Goal: Transaction & Acquisition: Book appointment/travel/reservation

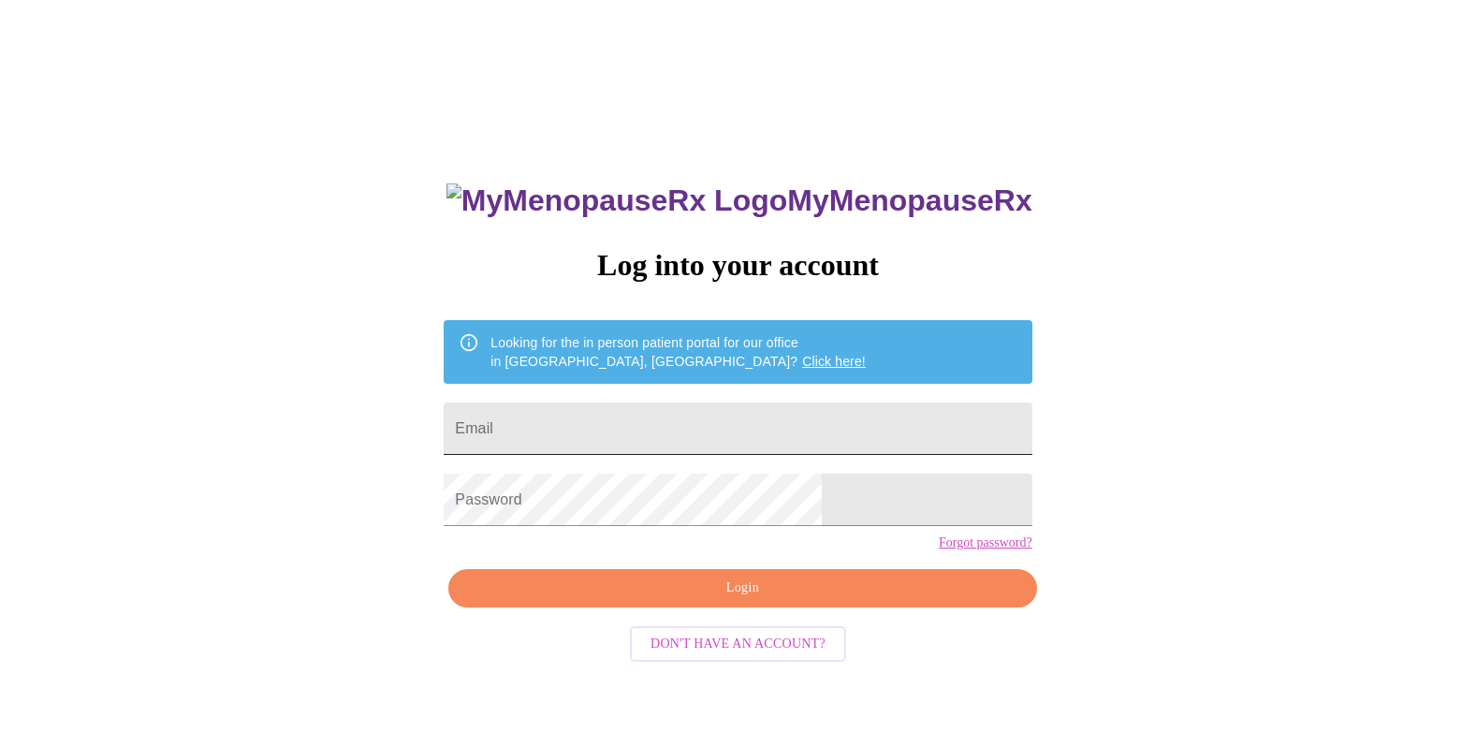
click at [636, 434] on input "Email" at bounding box center [738, 429] width 588 height 52
type input "[EMAIL_ADDRESS][DOMAIN_NAME]"
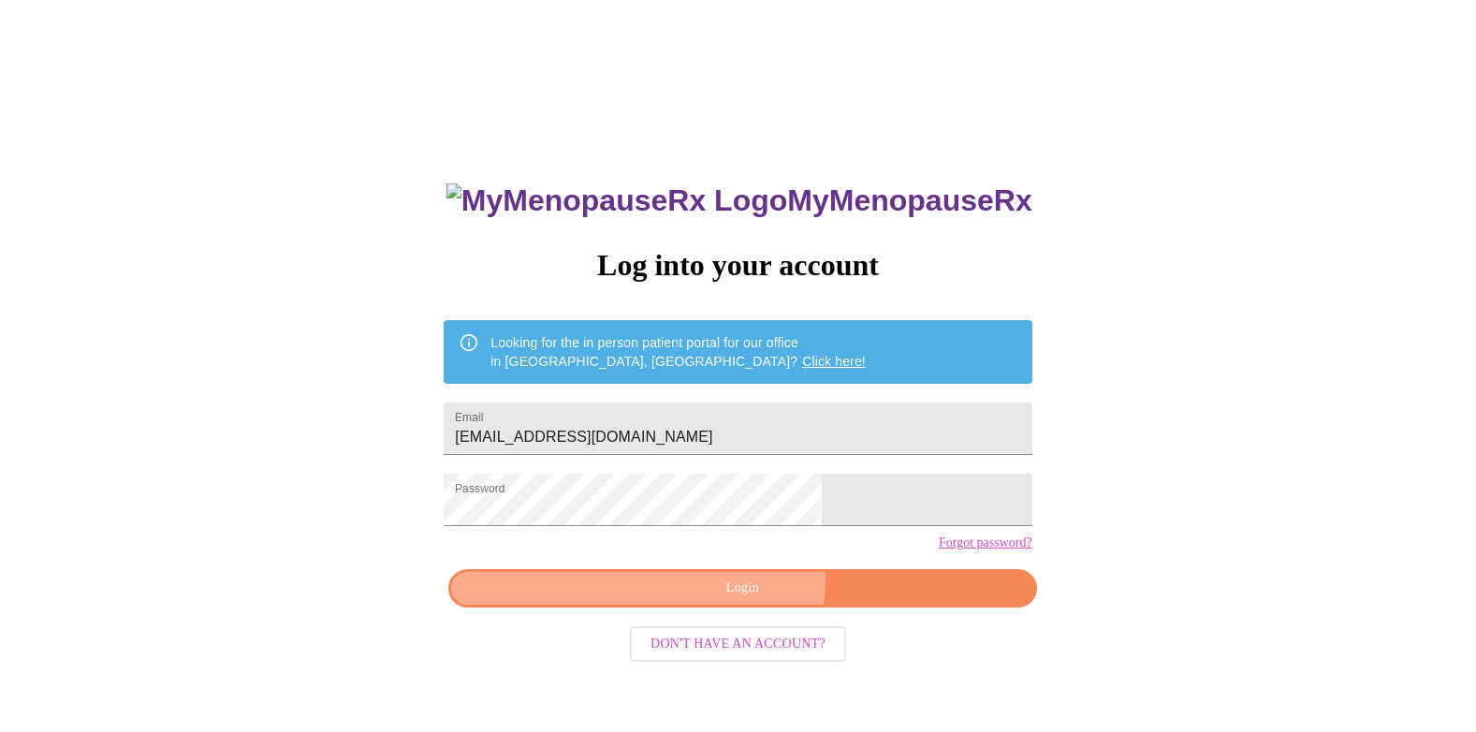
click at [711, 600] on span "Login" at bounding box center [742, 588] width 545 height 23
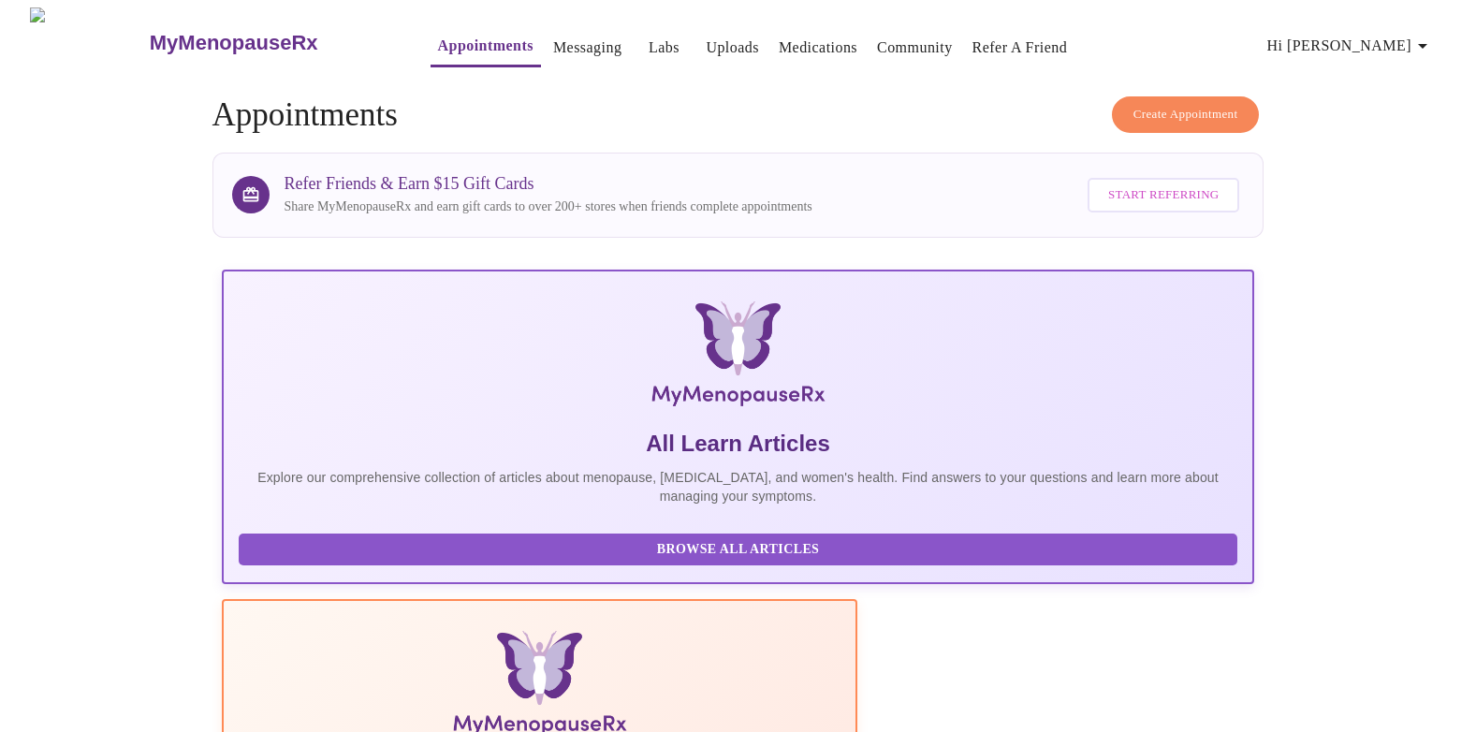
click at [1168, 104] on span "Create Appointment" at bounding box center [1186, 115] width 105 height 22
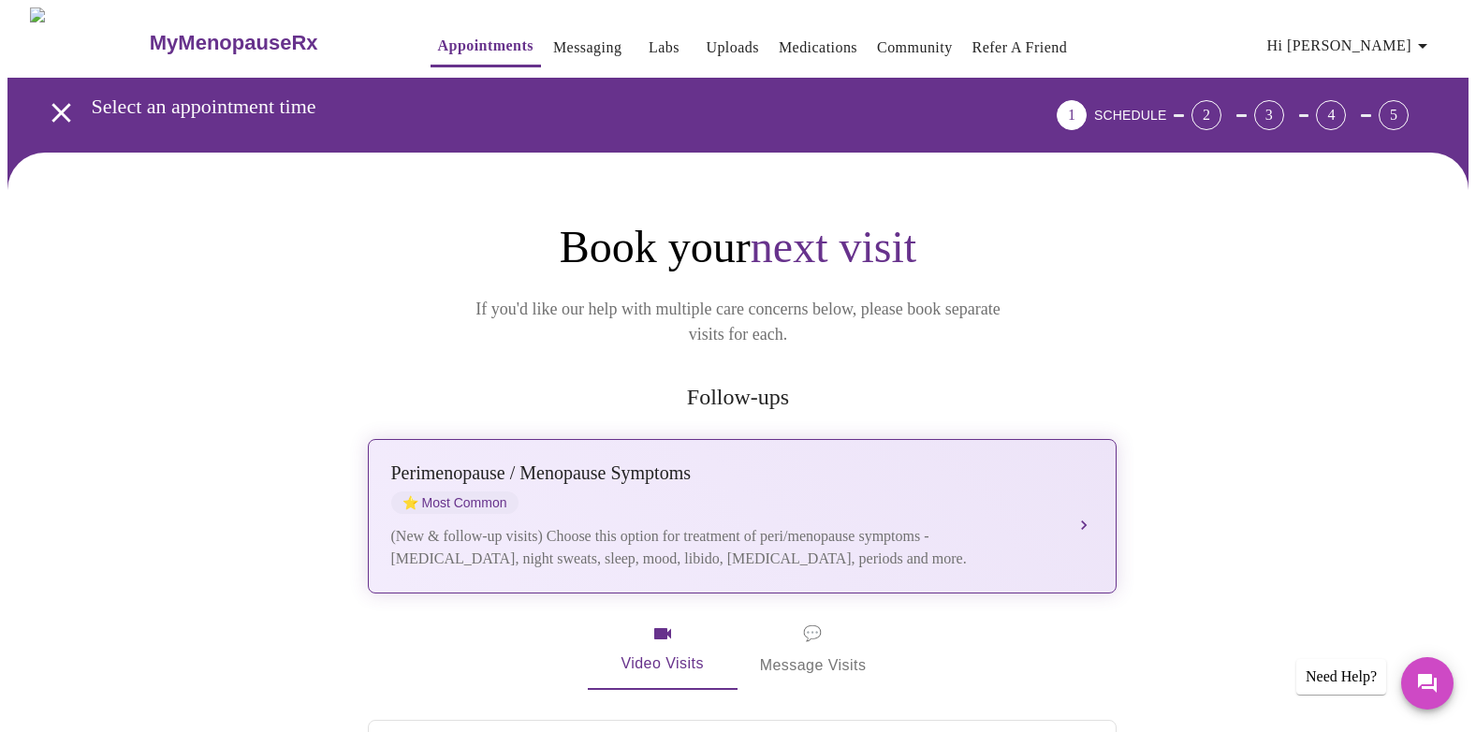
click at [684, 468] on div "[MEDICAL_DATA] / Menopause Symptoms ⭐ Most Common" at bounding box center [723, 487] width 665 height 51
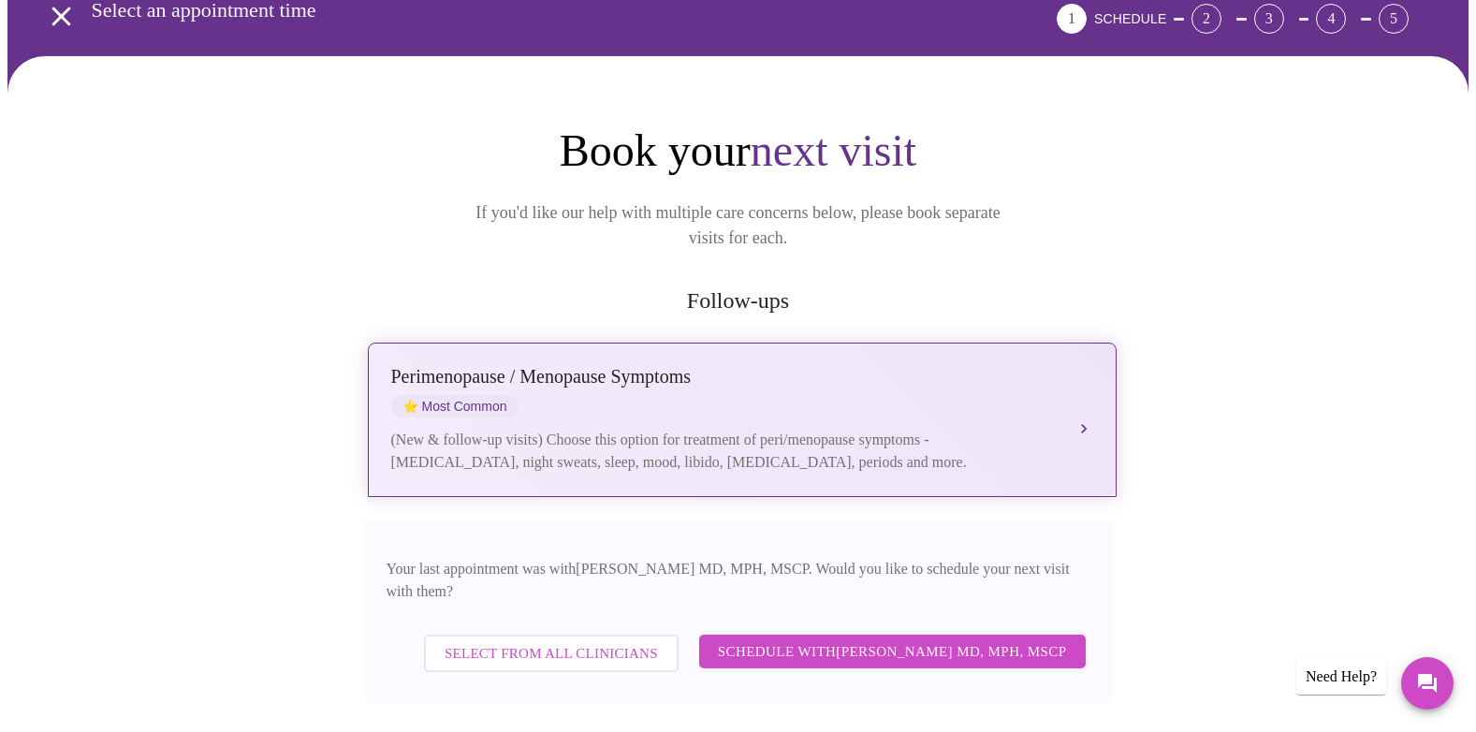
scroll to position [187, 0]
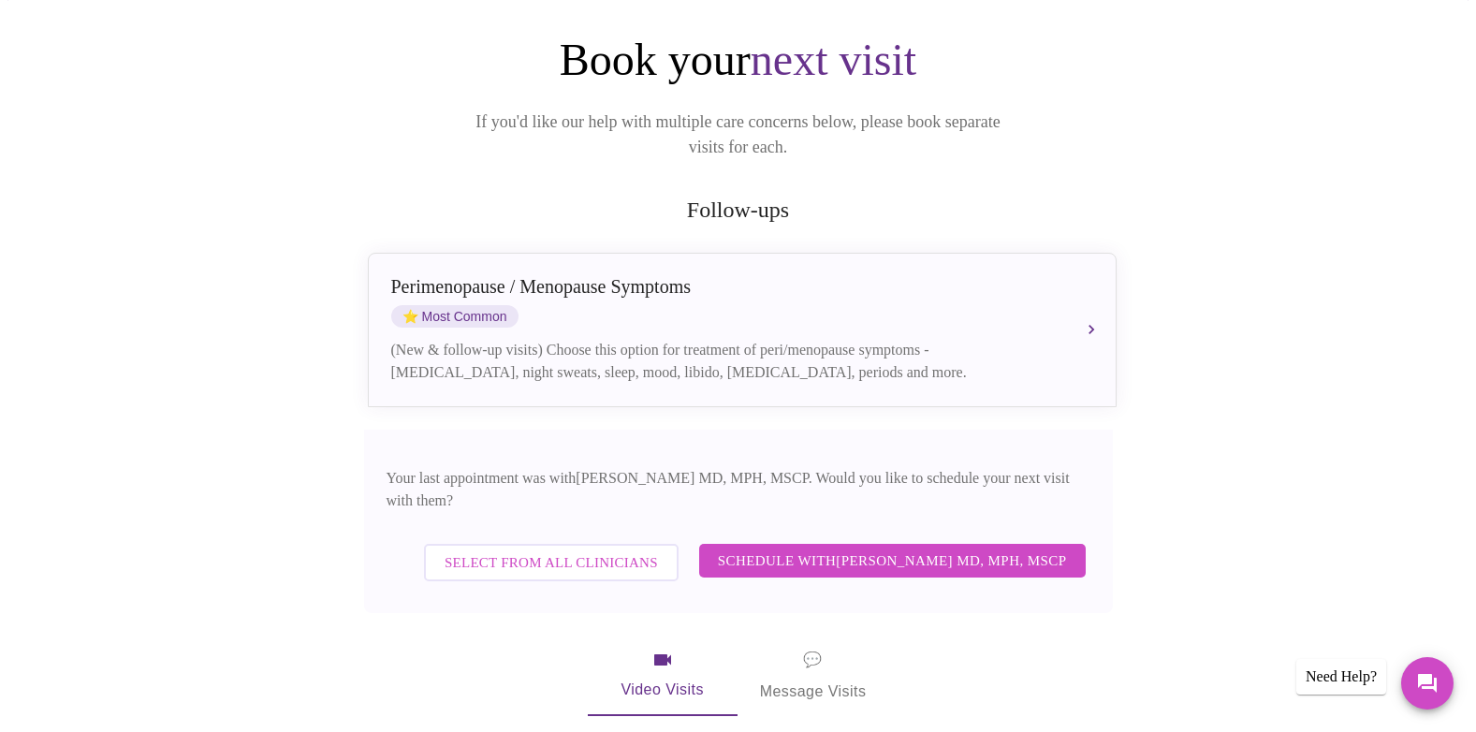
click at [832, 549] on span "Schedule with [PERSON_NAME] MD, MPH, MSCP" at bounding box center [892, 561] width 349 height 24
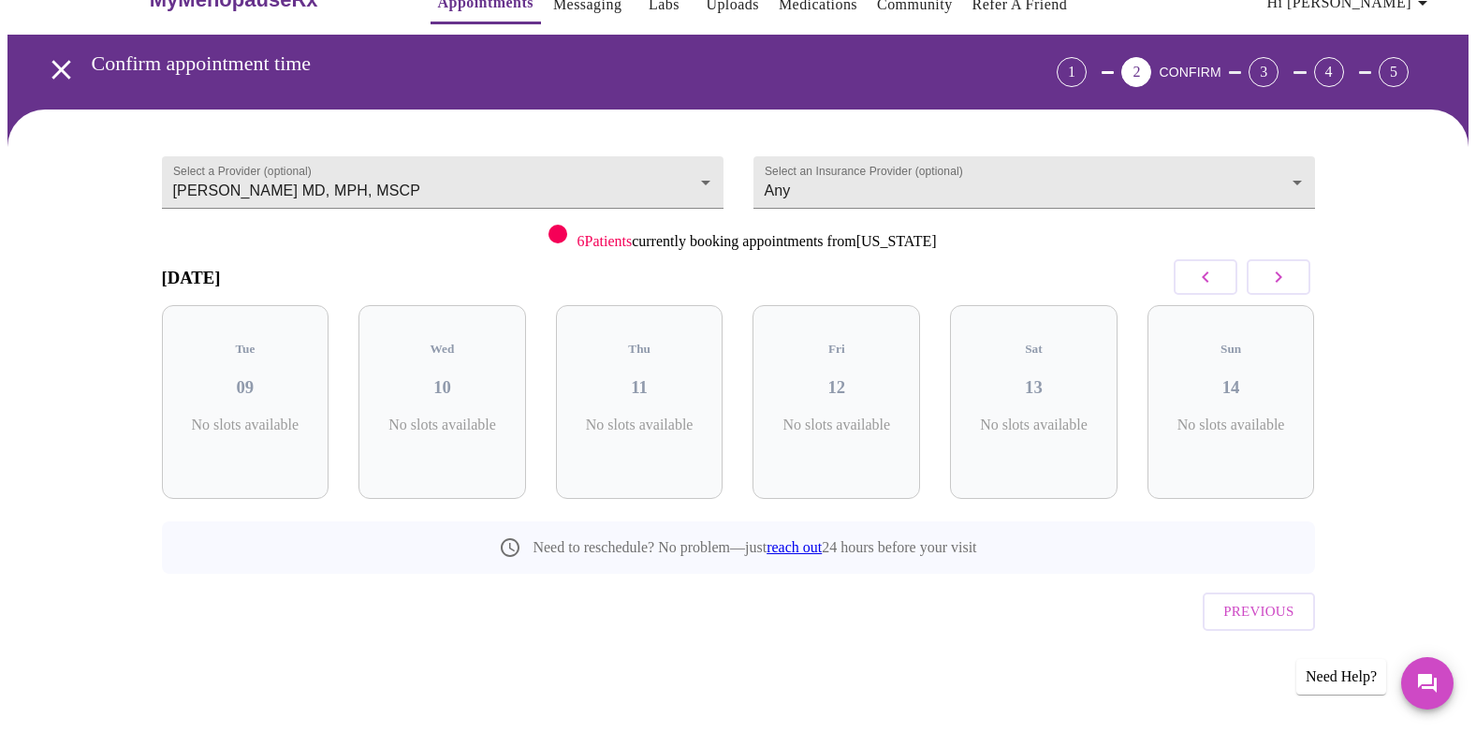
scroll to position [4, 0]
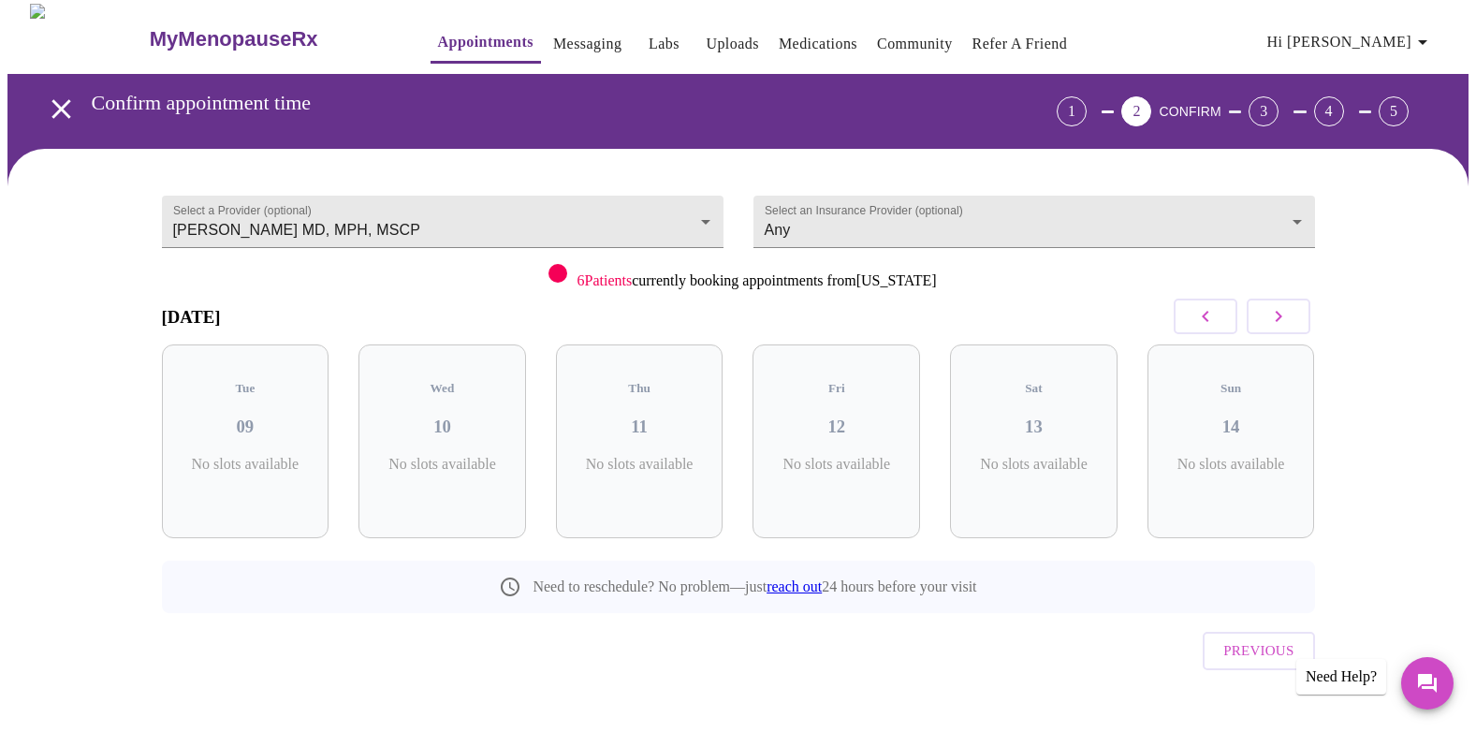
click at [1289, 317] on icon "button" at bounding box center [1279, 316] width 22 height 22
click at [1273, 324] on icon "button" at bounding box center [1279, 316] width 22 height 22
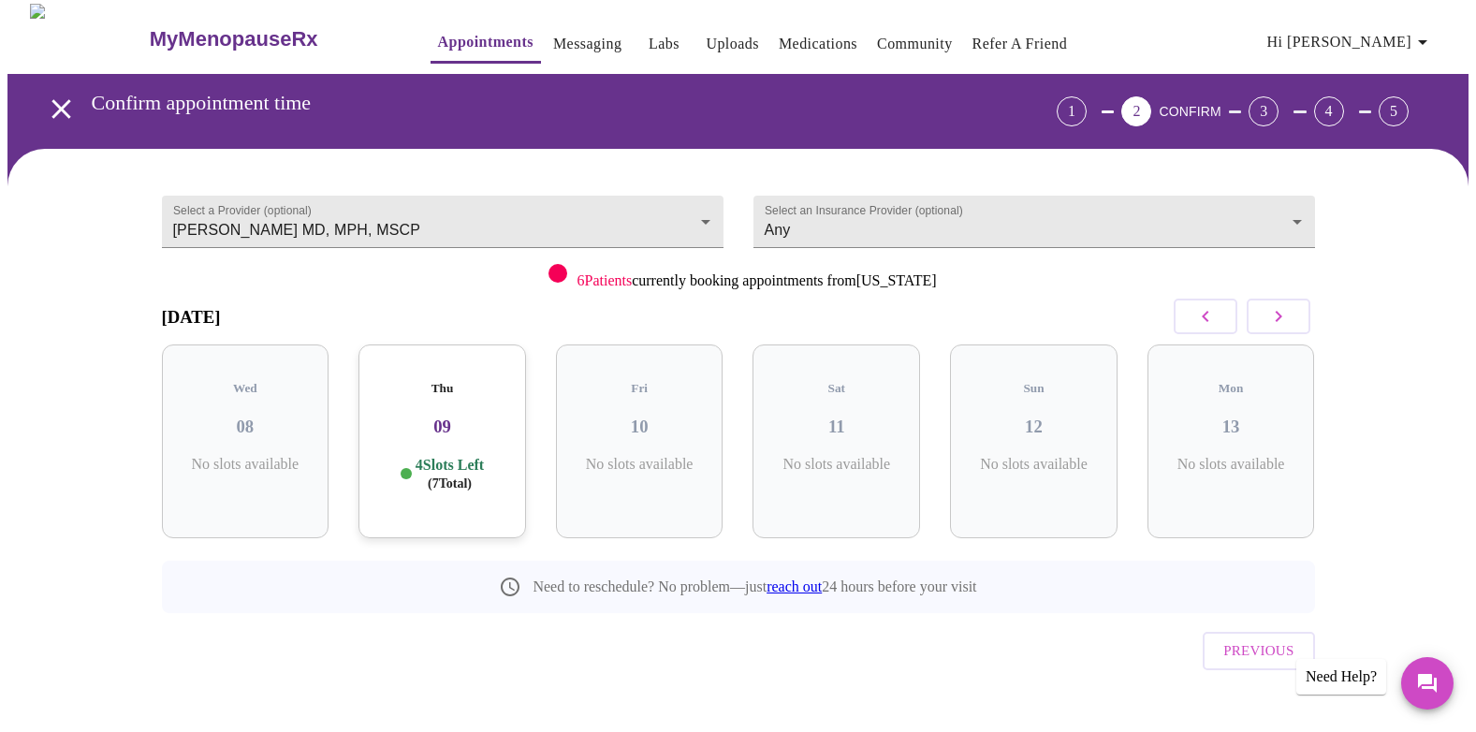
click at [1219, 323] on button "button" at bounding box center [1206, 317] width 64 height 36
click at [1271, 315] on icon "button" at bounding box center [1279, 316] width 22 height 22
click at [820, 230] on body "MyMenopauseRx Appointments Messaging Labs Uploads Medications Community Refer a…" at bounding box center [737, 384] width 1461 height 760
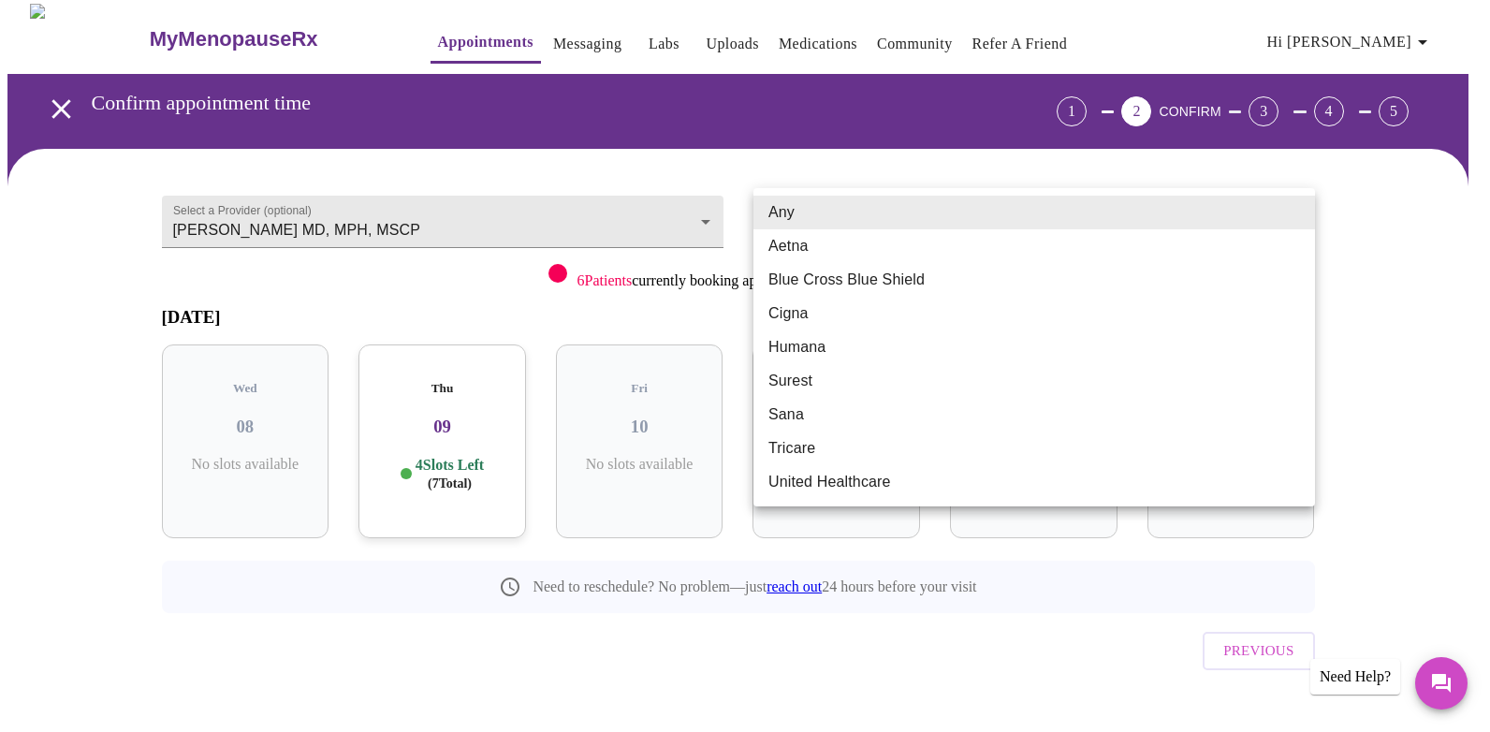
click at [807, 273] on li "Blue Cross Blue Shield" at bounding box center [1035, 280] width 562 height 34
type input "Blue Cross Blue Shield"
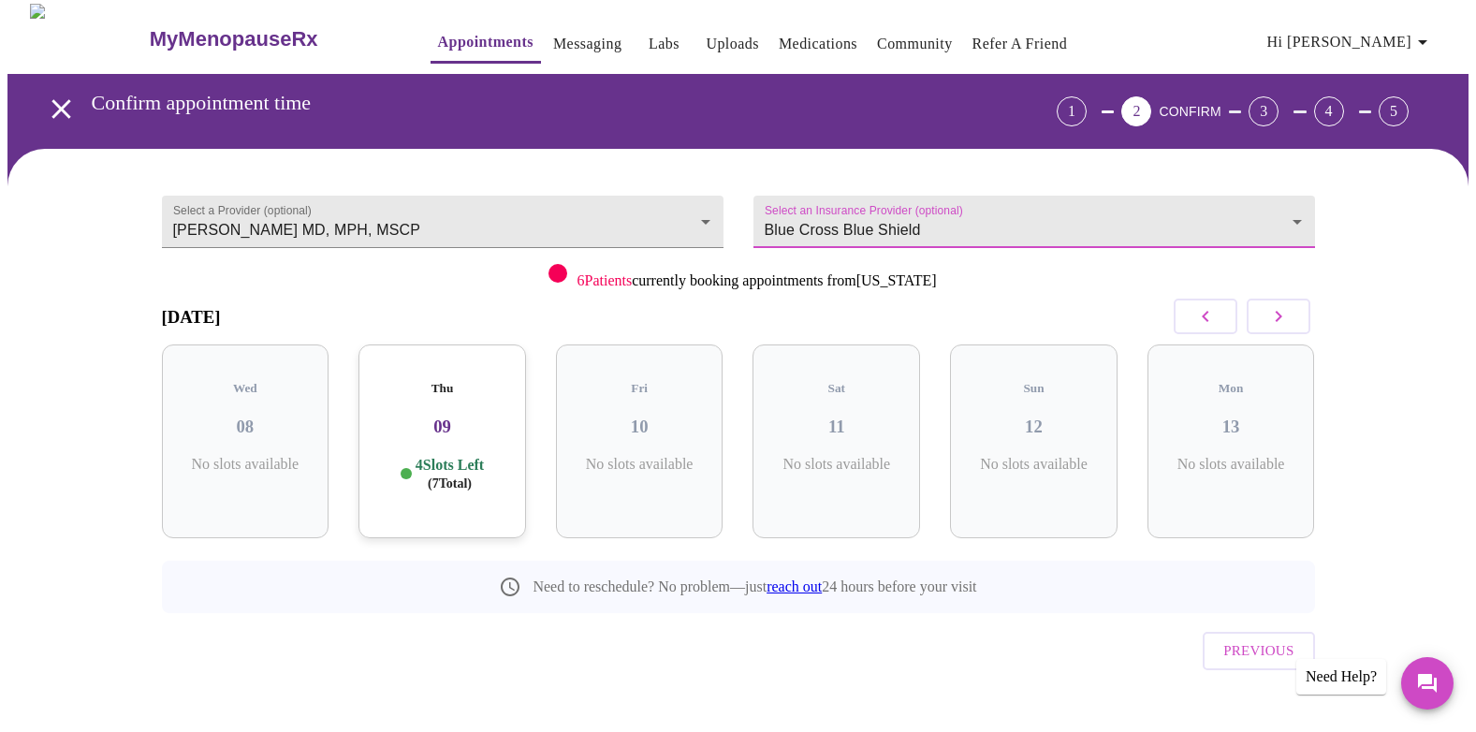
click at [1205, 315] on icon "button" at bounding box center [1205, 316] width 7 height 11
click at [1207, 315] on icon "button" at bounding box center [1205, 316] width 22 height 22
click at [1217, 317] on button "button" at bounding box center [1206, 317] width 64 height 36
click at [1288, 324] on icon "button" at bounding box center [1279, 316] width 22 height 22
click at [1282, 331] on button "button" at bounding box center [1279, 317] width 64 height 36
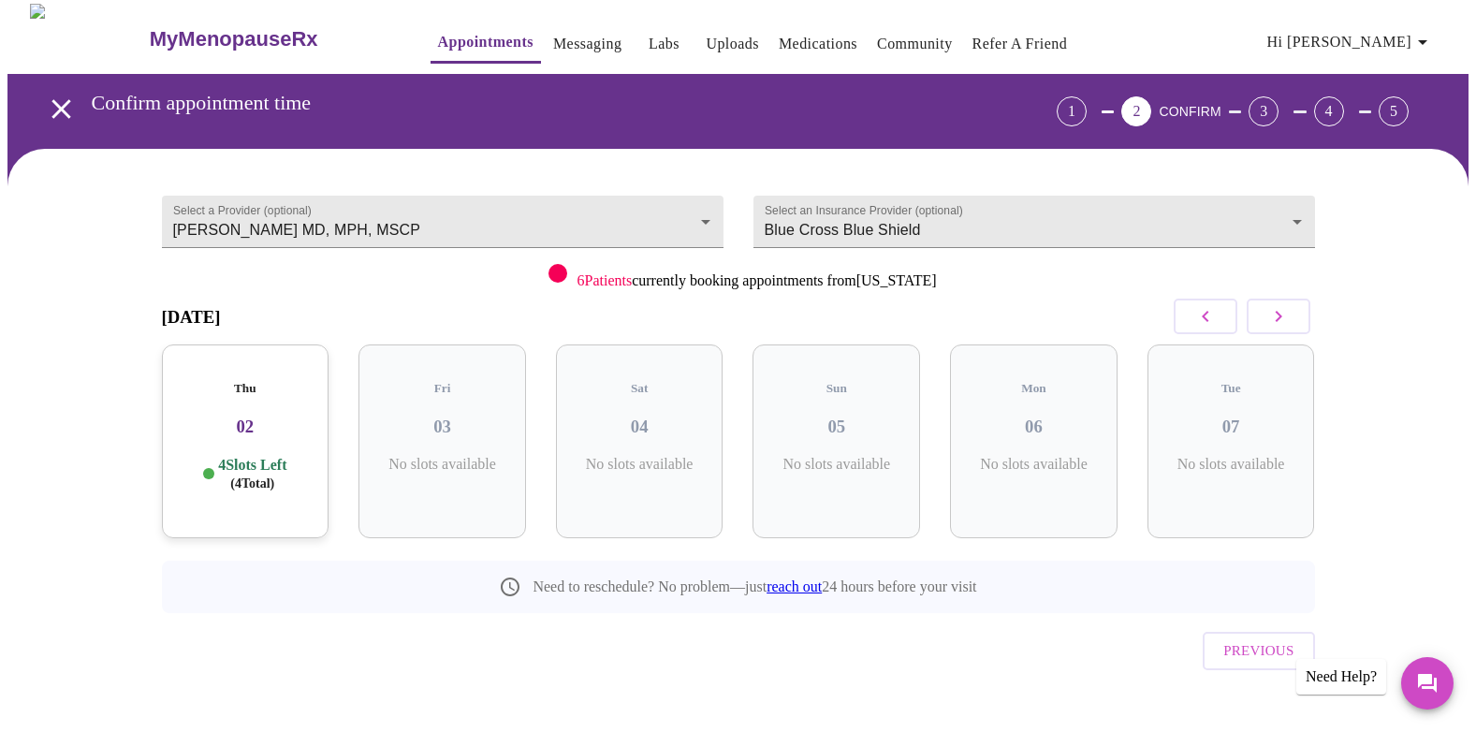
click at [293, 457] on div "4 Slots Left ( 4 Total)" at bounding box center [246, 474] width 138 height 37
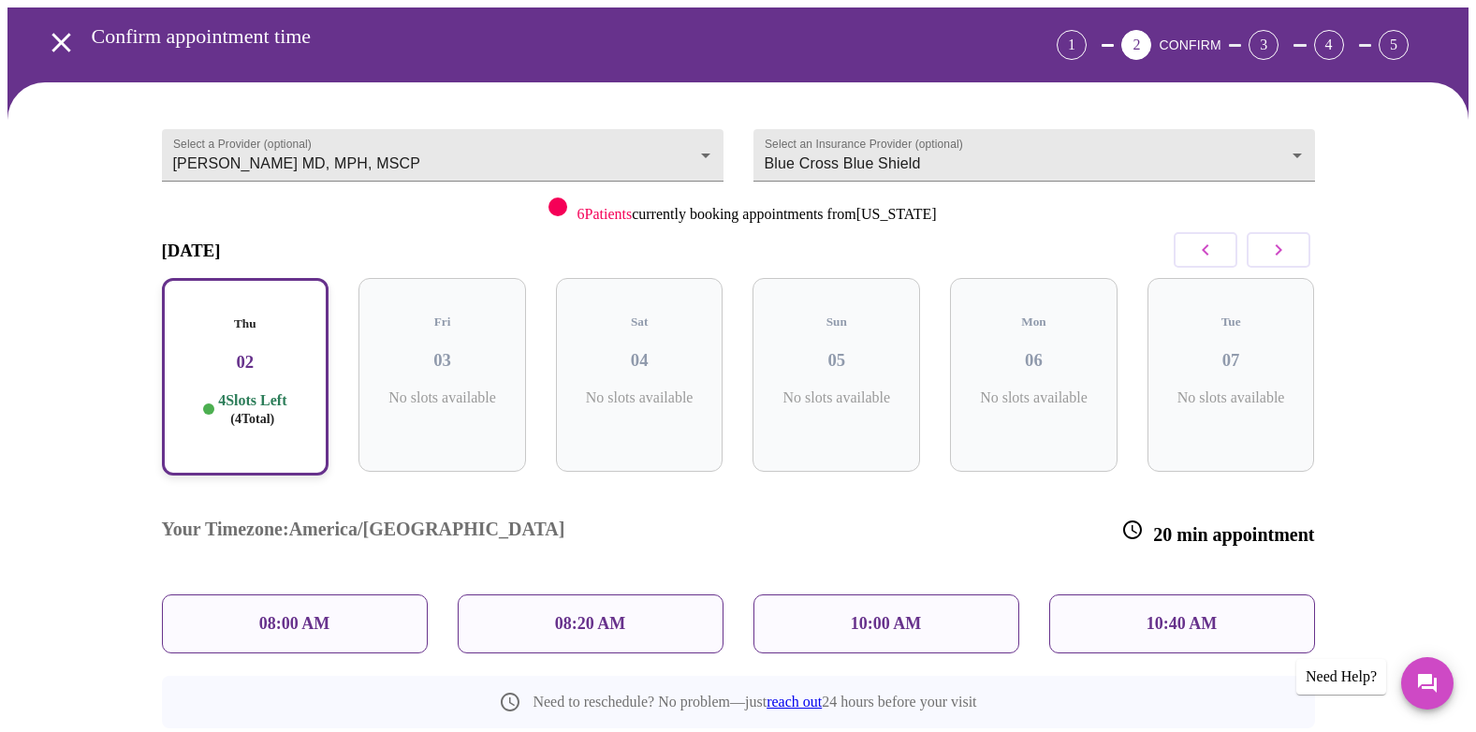
scroll to position [155, 0]
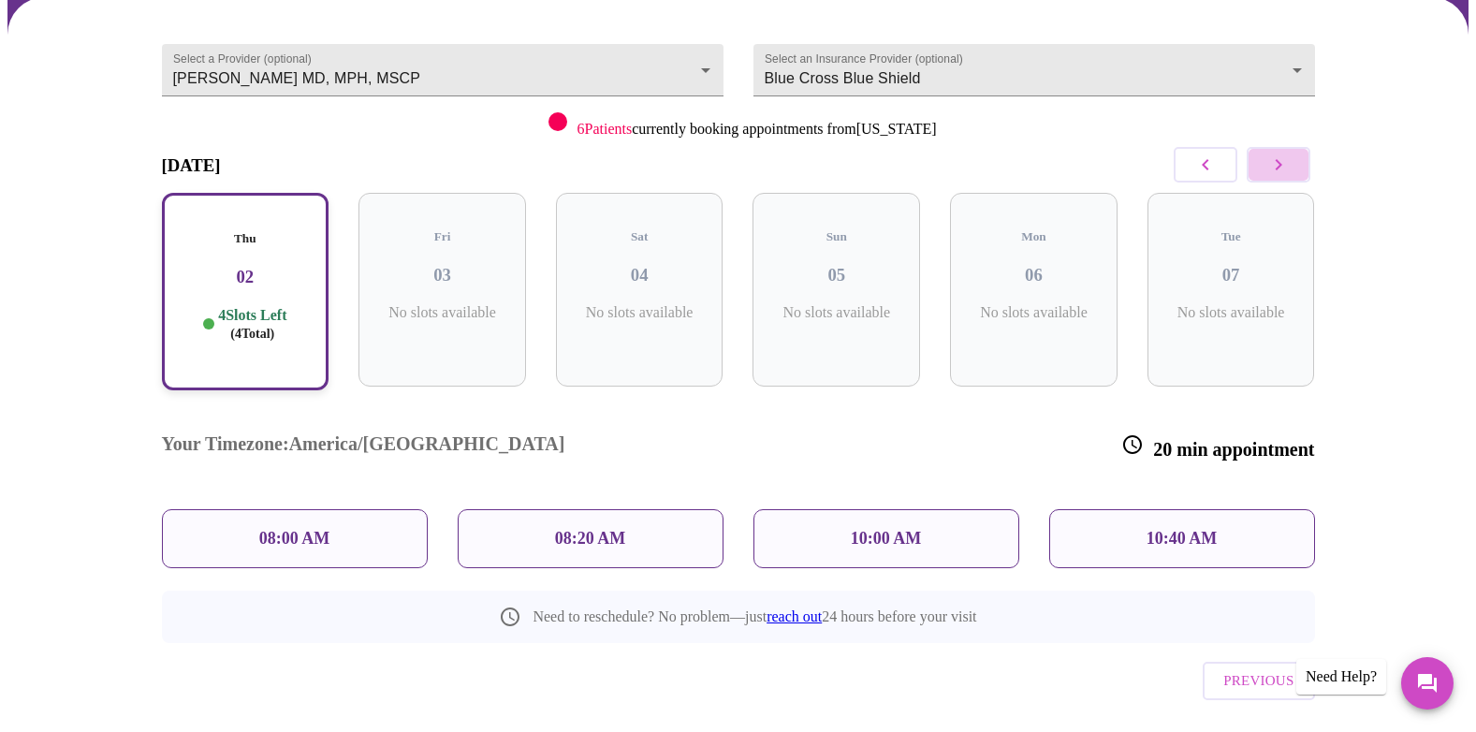
click at [1274, 170] on icon "button" at bounding box center [1279, 165] width 22 height 22
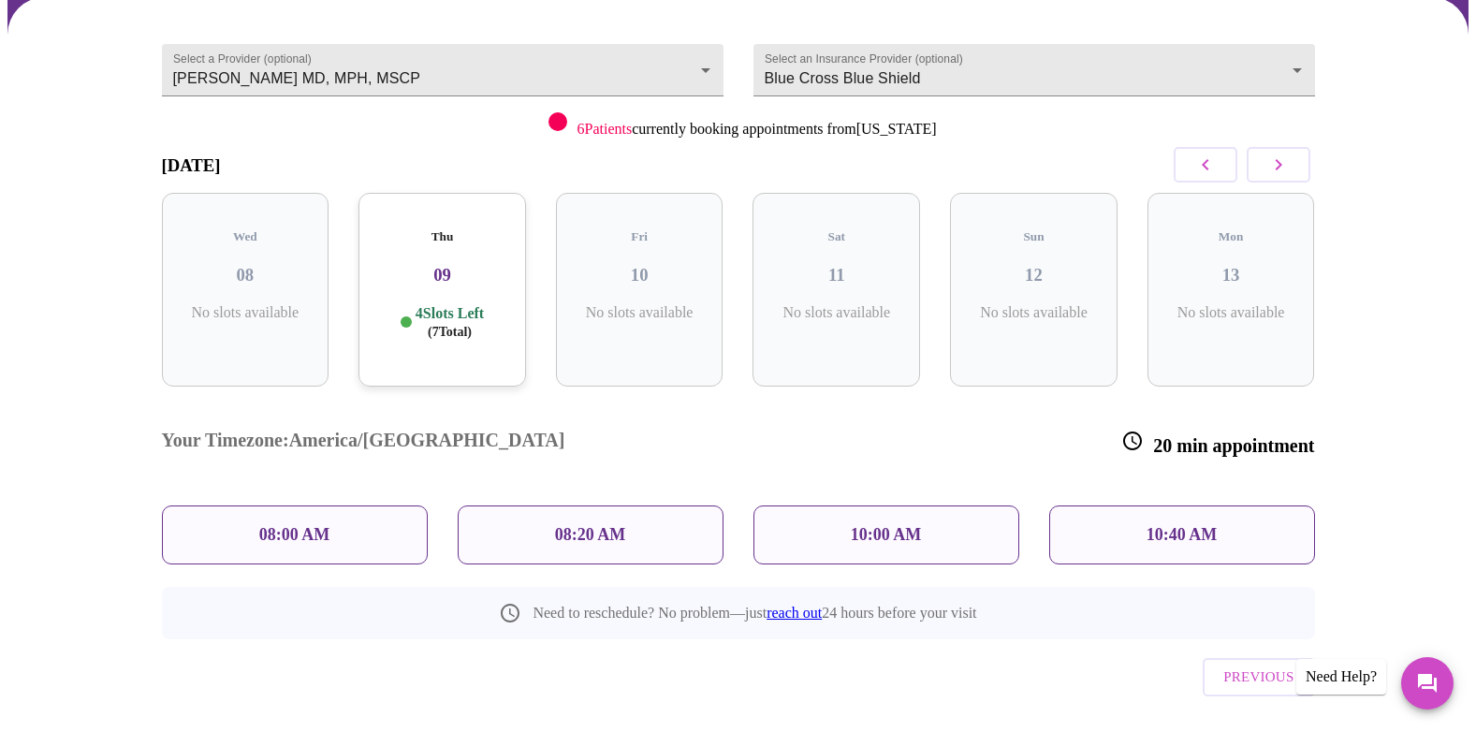
scroll to position [4, 0]
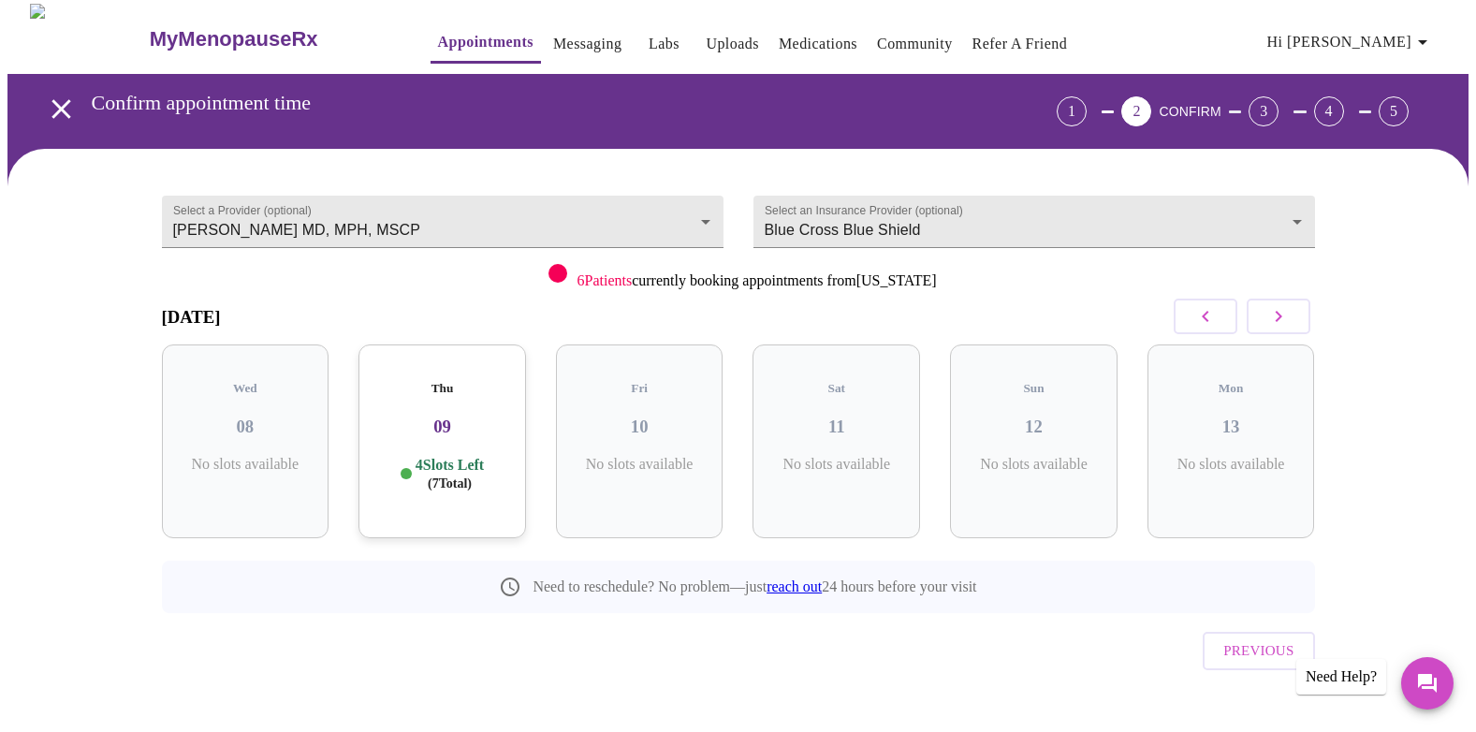
click at [452, 476] on span "( 7 Total)" at bounding box center [450, 483] width 44 height 14
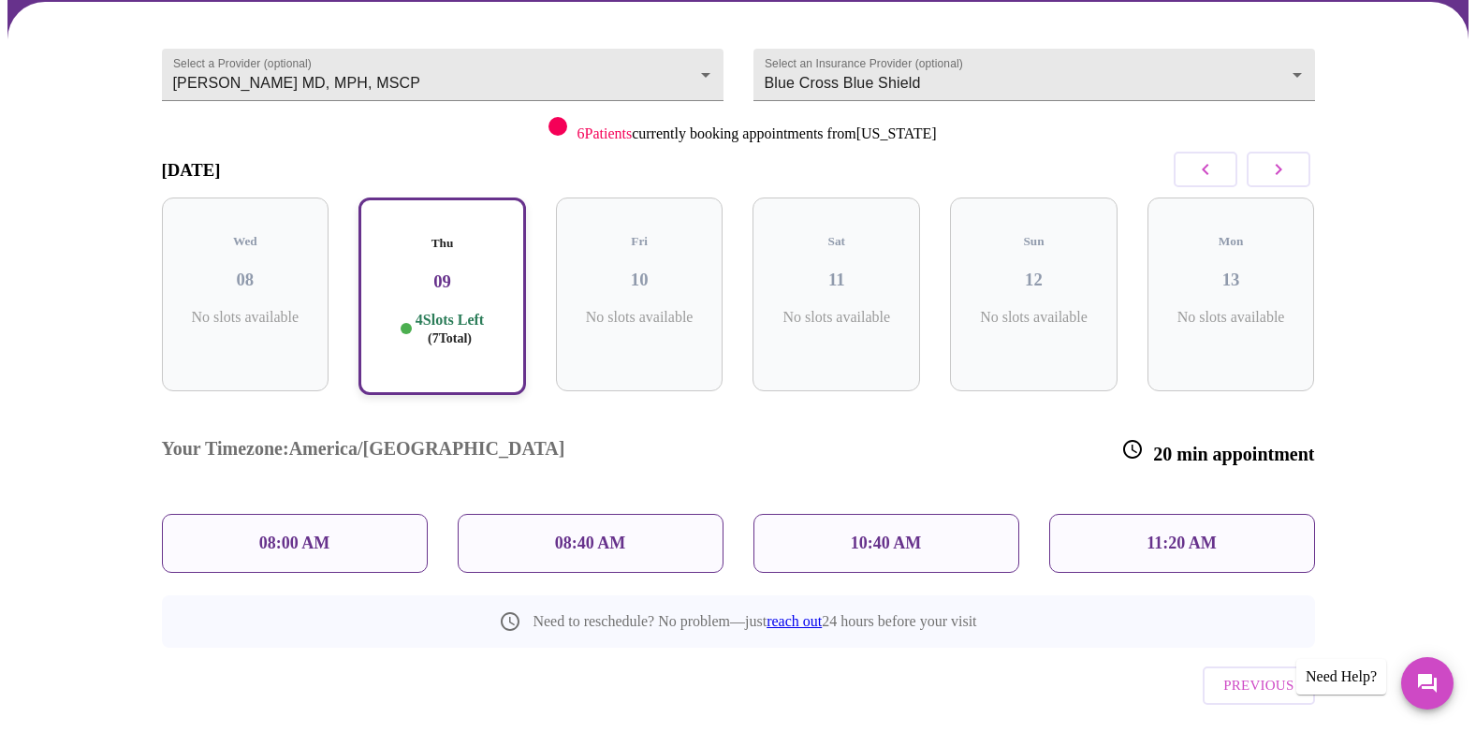
scroll to position [155, 0]
